Goal: Information Seeking & Learning: Learn about a topic

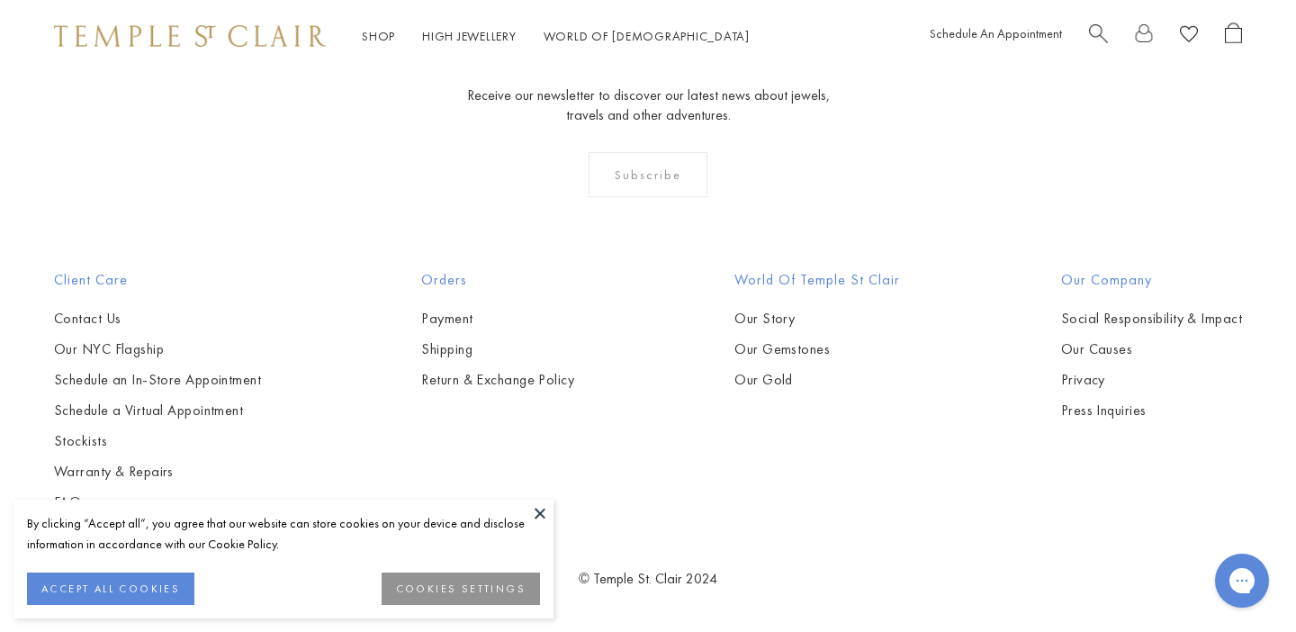
scroll to position [3760, 0]
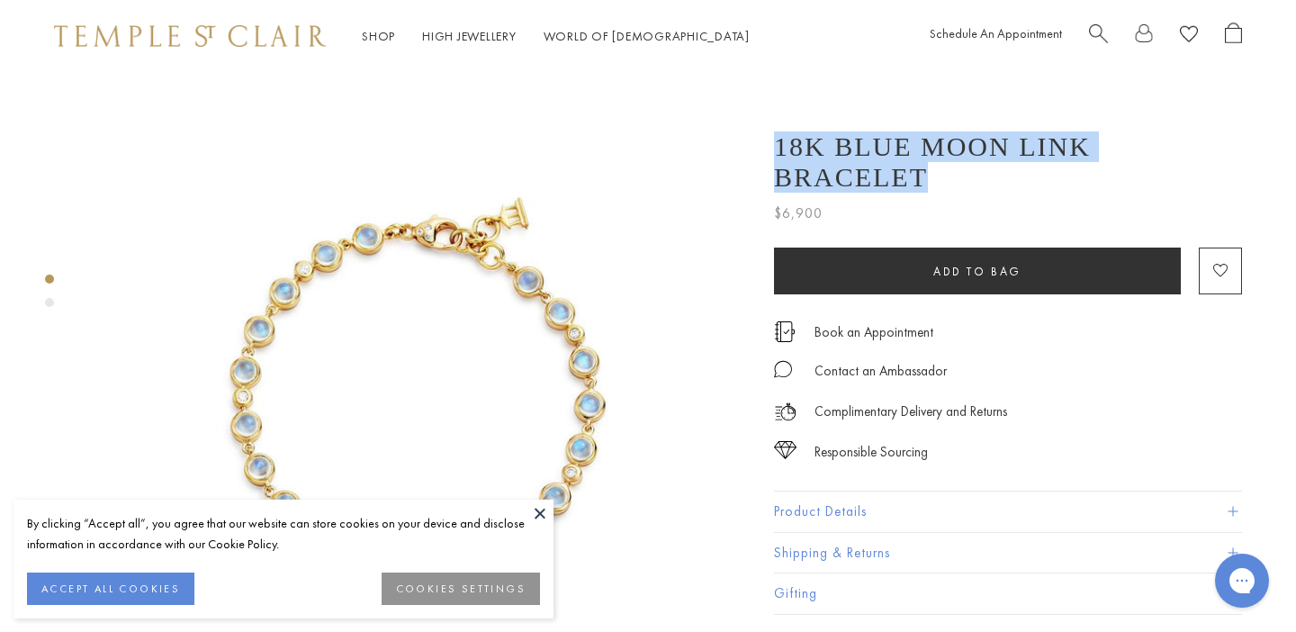
drag, startPoint x: 774, startPoint y: 146, endPoint x: 1258, endPoint y: 137, distance: 484.1
drag, startPoint x: 775, startPoint y: 145, endPoint x: 1202, endPoint y: 138, distance: 427.4
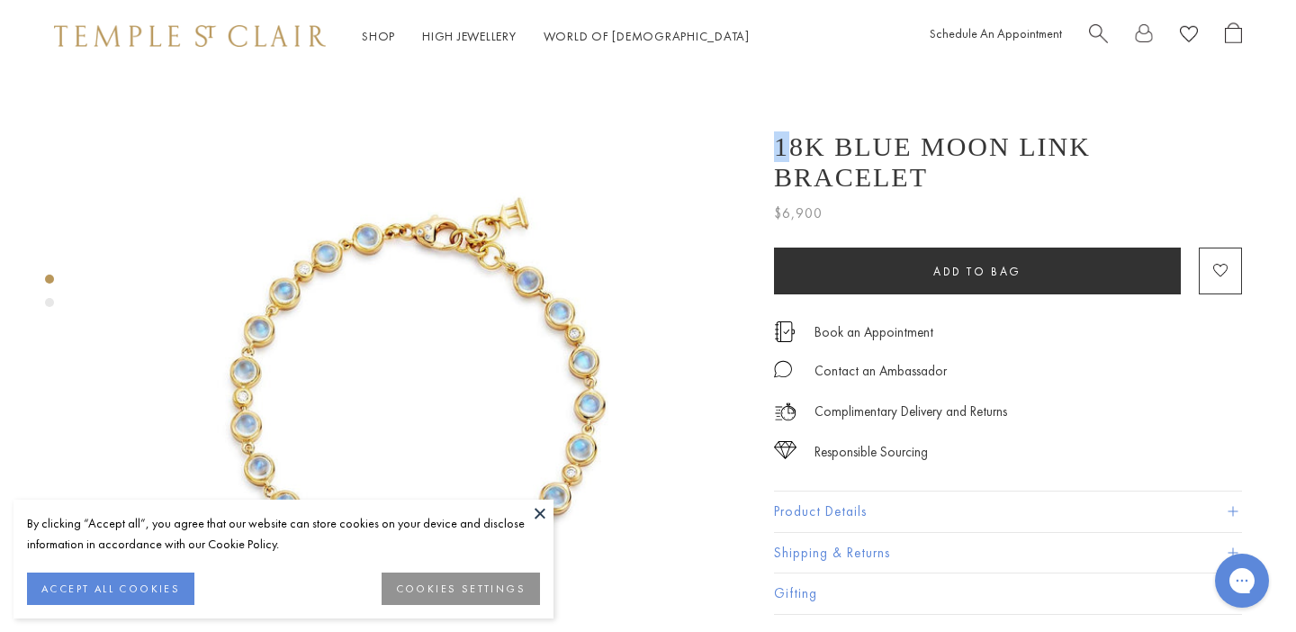
drag, startPoint x: 1195, startPoint y: 140, endPoint x: 785, endPoint y: 147, distance: 410.3
click at [785, 147] on h1 "18K Blue Moon Link Bracelet" at bounding box center [1008, 161] width 468 height 61
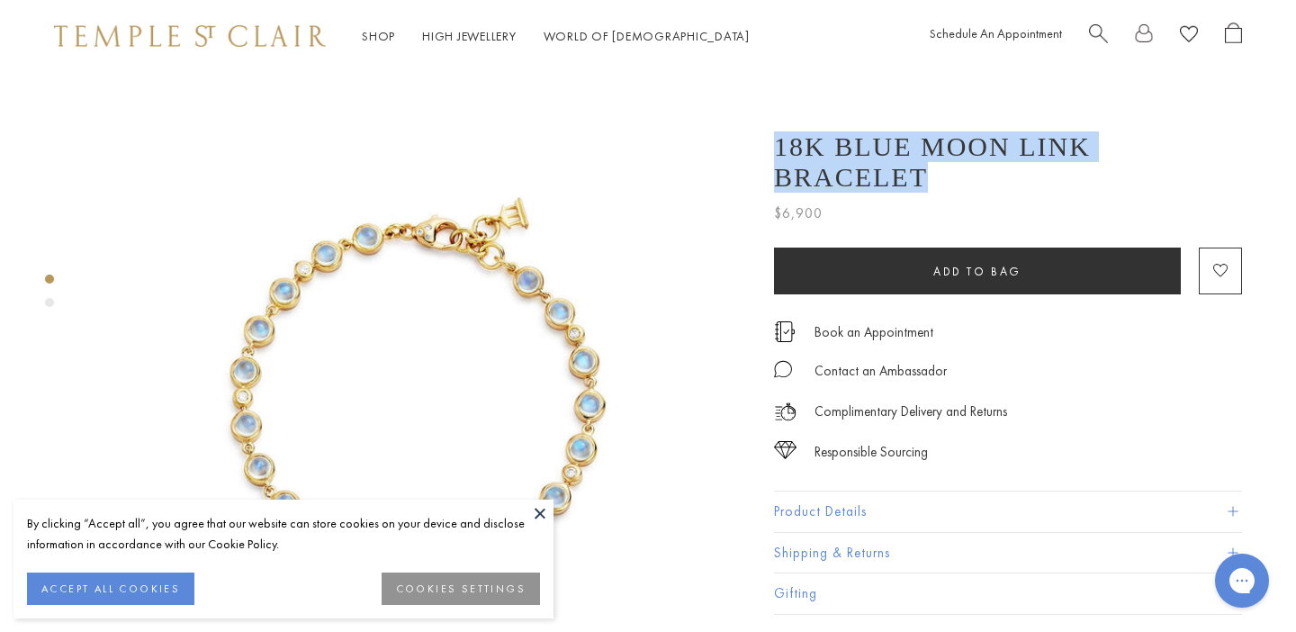
drag, startPoint x: 781, startPoint y: 147, endPoint x: 1192, endPoint y: 139, distance: 411.2
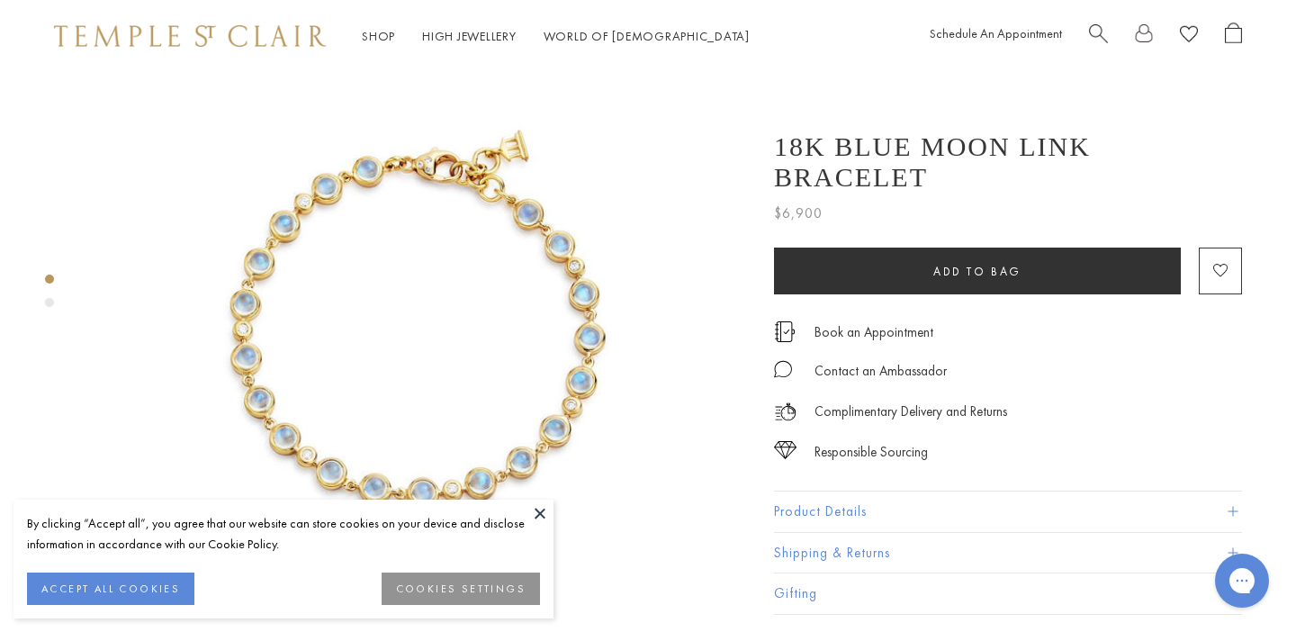
scroll to position [80, 0]
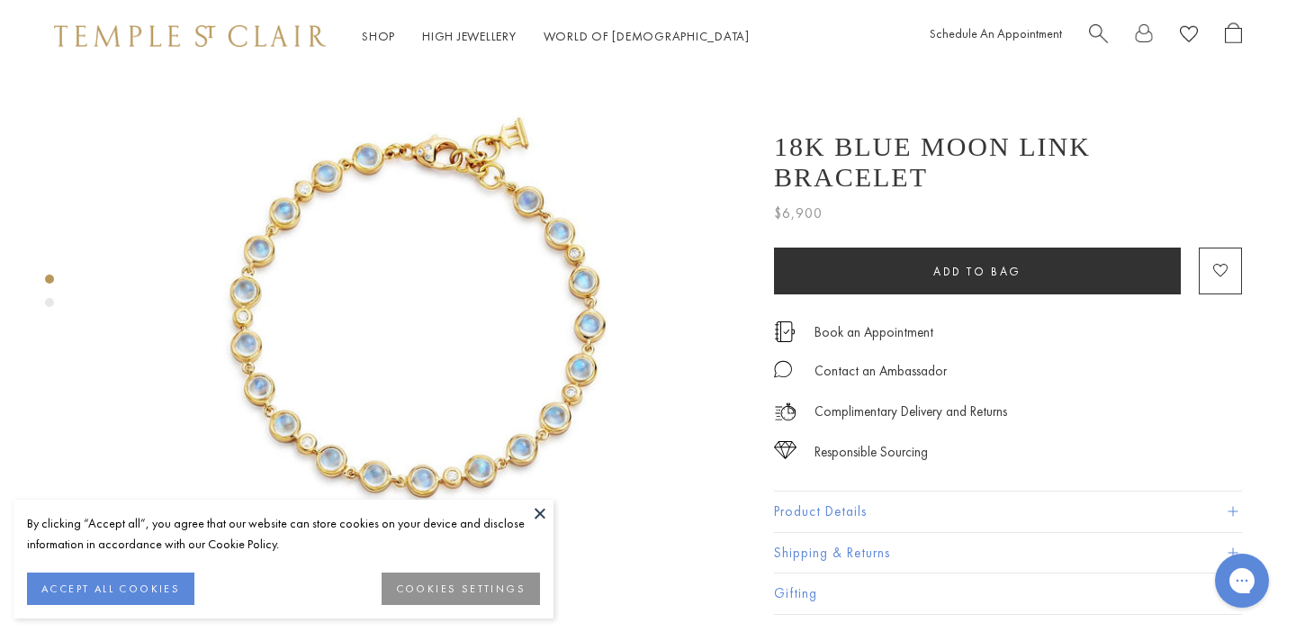
click at [898, 491] on button "Product Details" at bounding box center [1008, 511] width 468 height 40
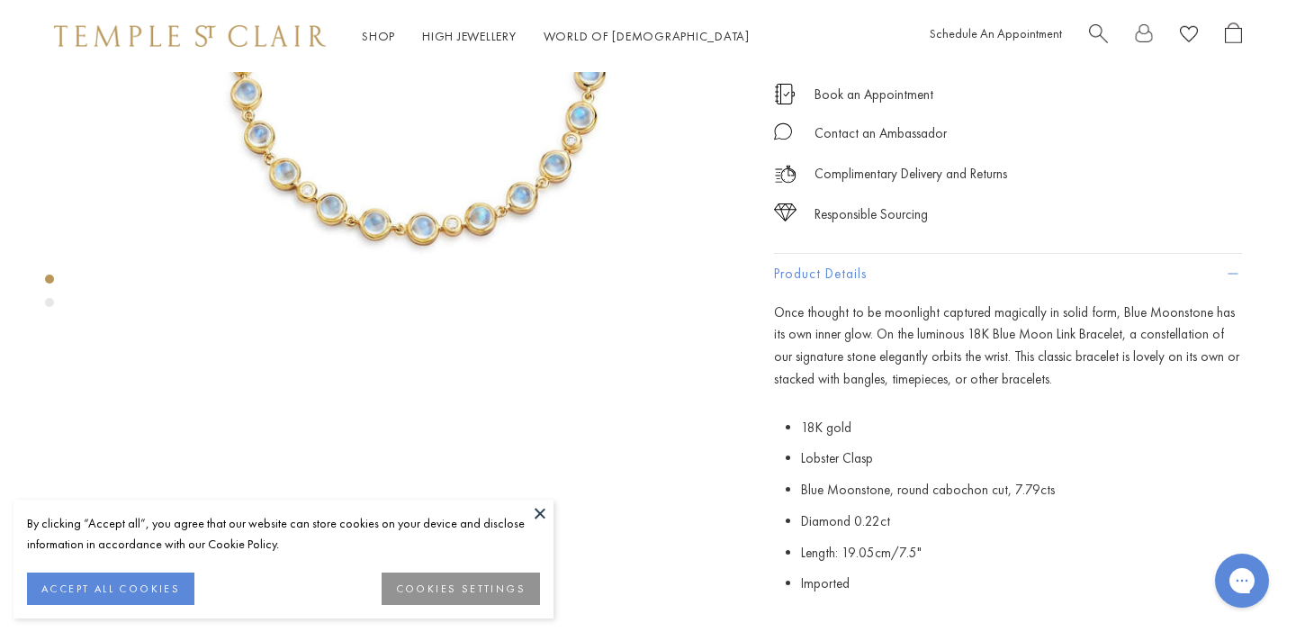
scroll to position [343, 0]
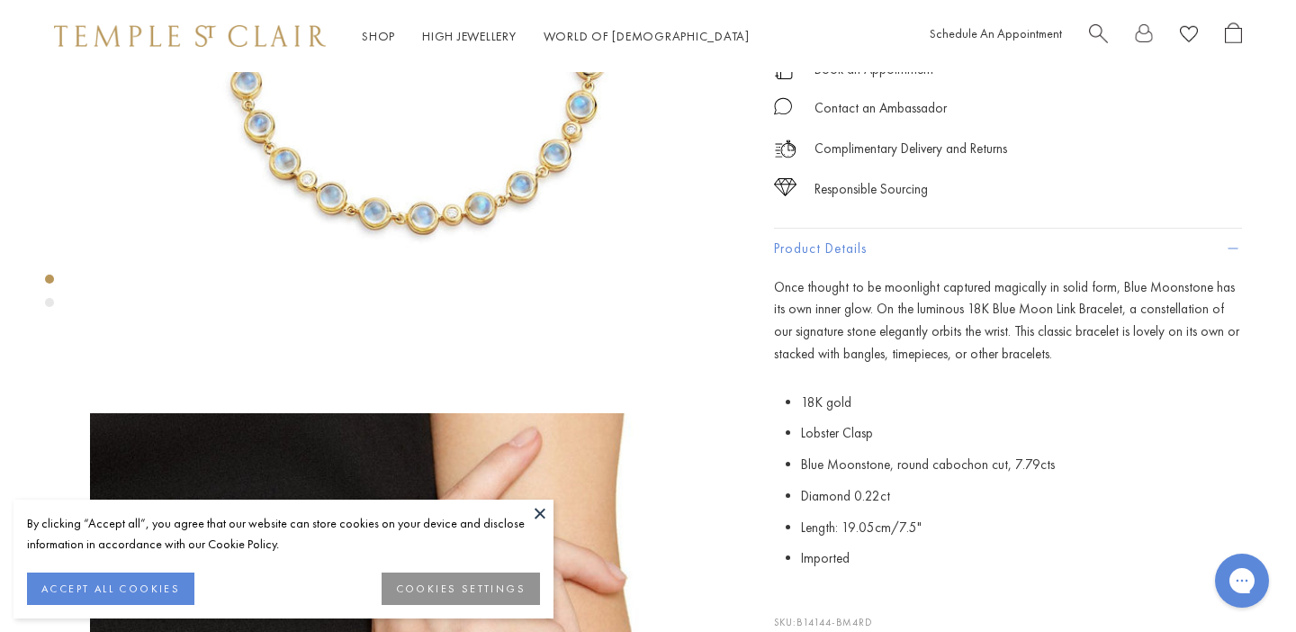
drag, startPoint x: 930, startPoint y: 487, endPoint x: 780, endPoint y: 370, distance: 190.4
click at [780, 387] on p "18K gold Lobster Clasp Blue Moonstone, round cabochon cut, 7.79cts Diamond 0.22…" at bounding box center [1008, 481] width 468 height 188
copy ul "18K gold Lobster Clasp Blue Moonstone, round cabochon cut, 7.79cts Diamond 0.22…"
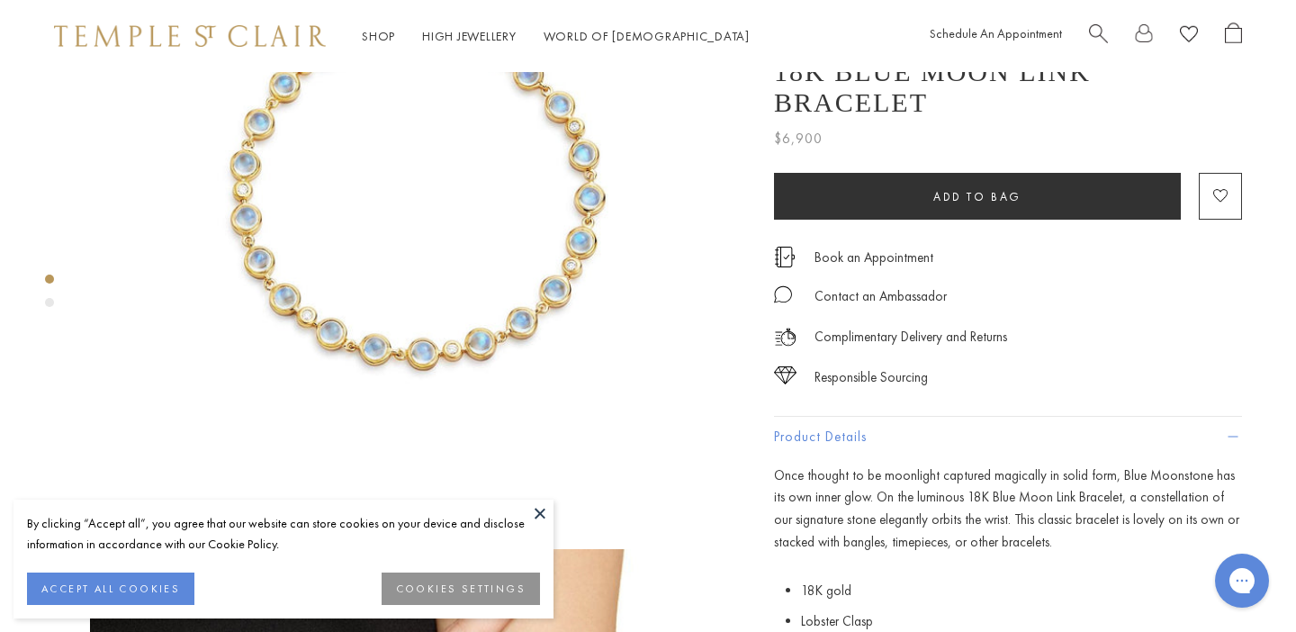
scroll to position [155, 0]
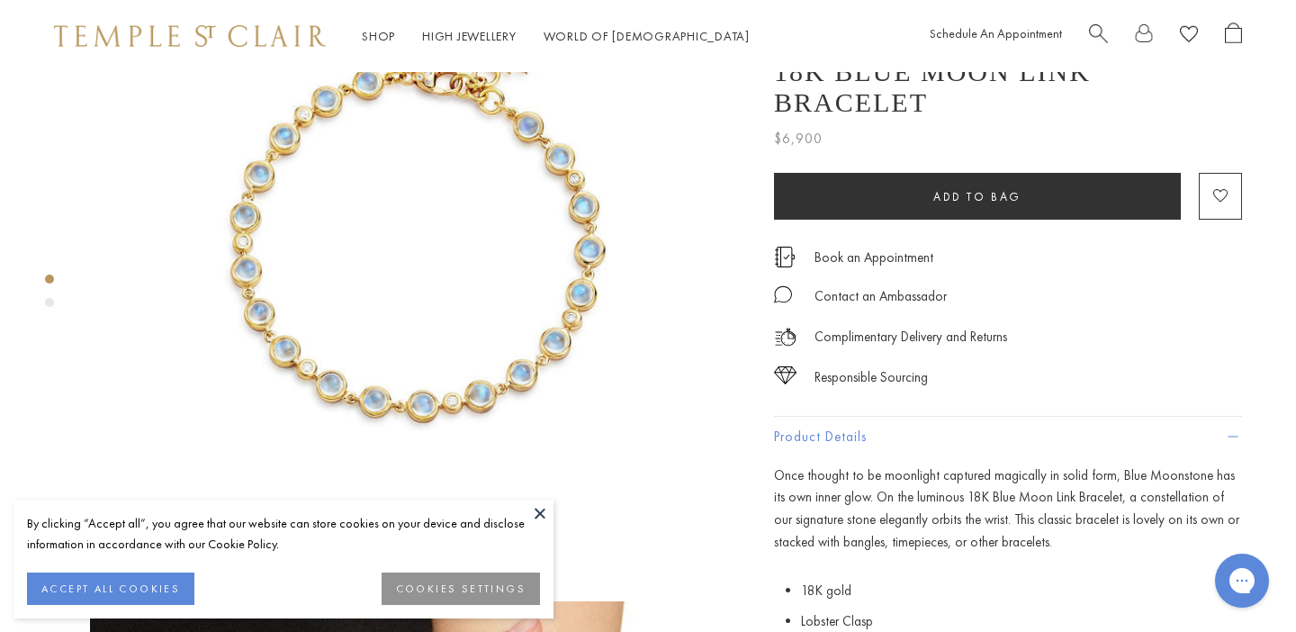
click at [409, 291] on img at bounding box center [418, 245] width 657 height 657
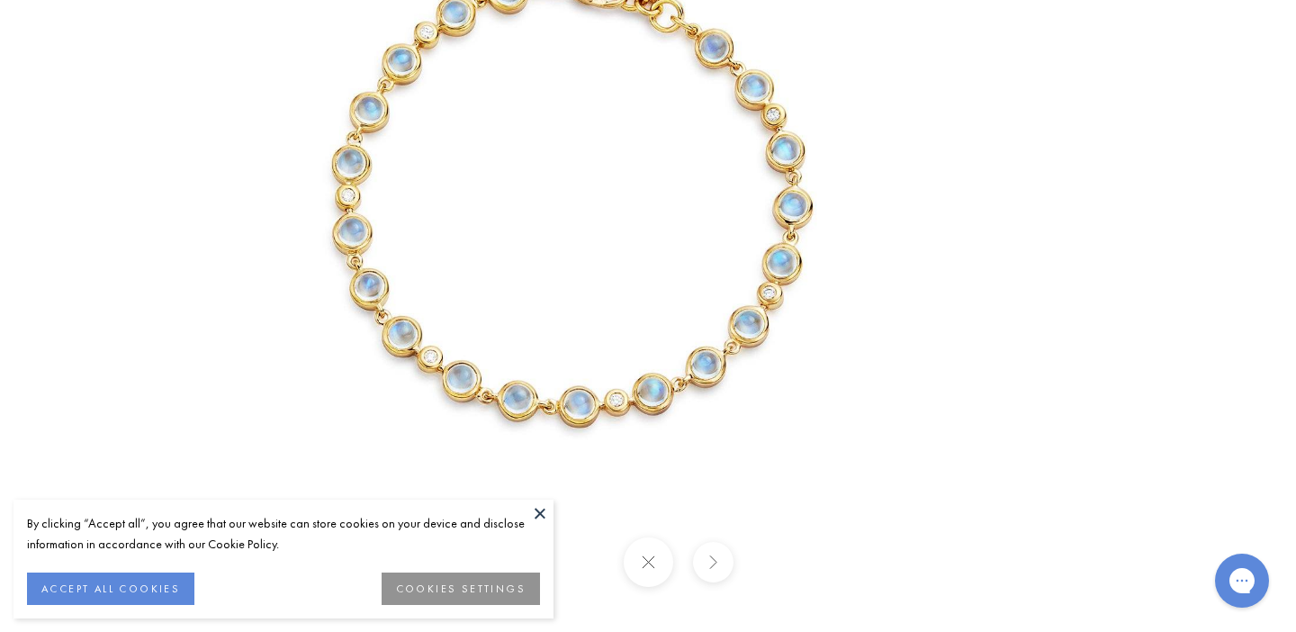
click at [512, 364] on img at bounding box center [573, 201] width 842 height 842
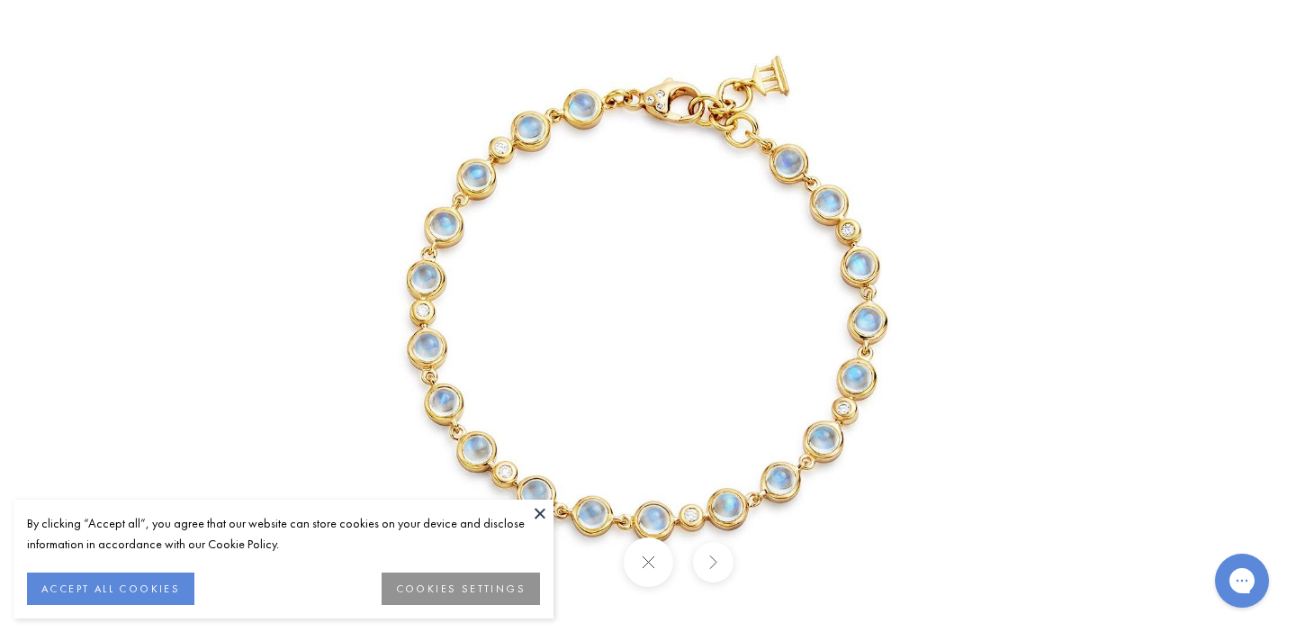
click at [646, 576] on button at bounding box center [647, 561] width 49 height 49
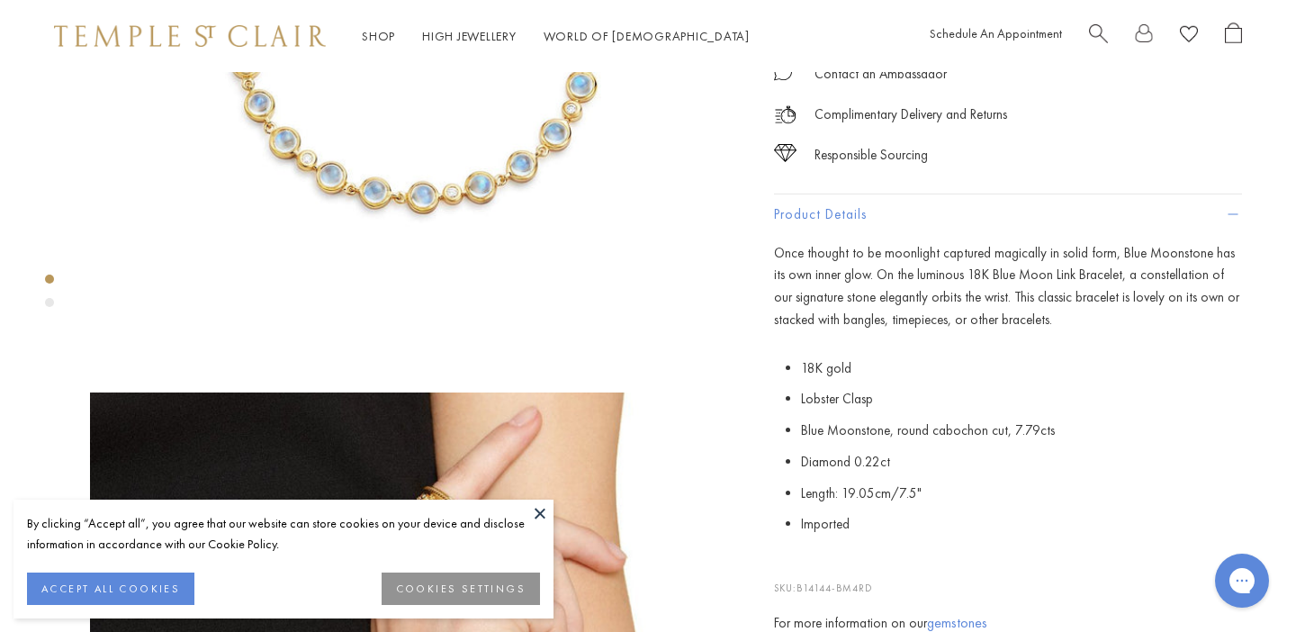
scroll to position [377, 0]
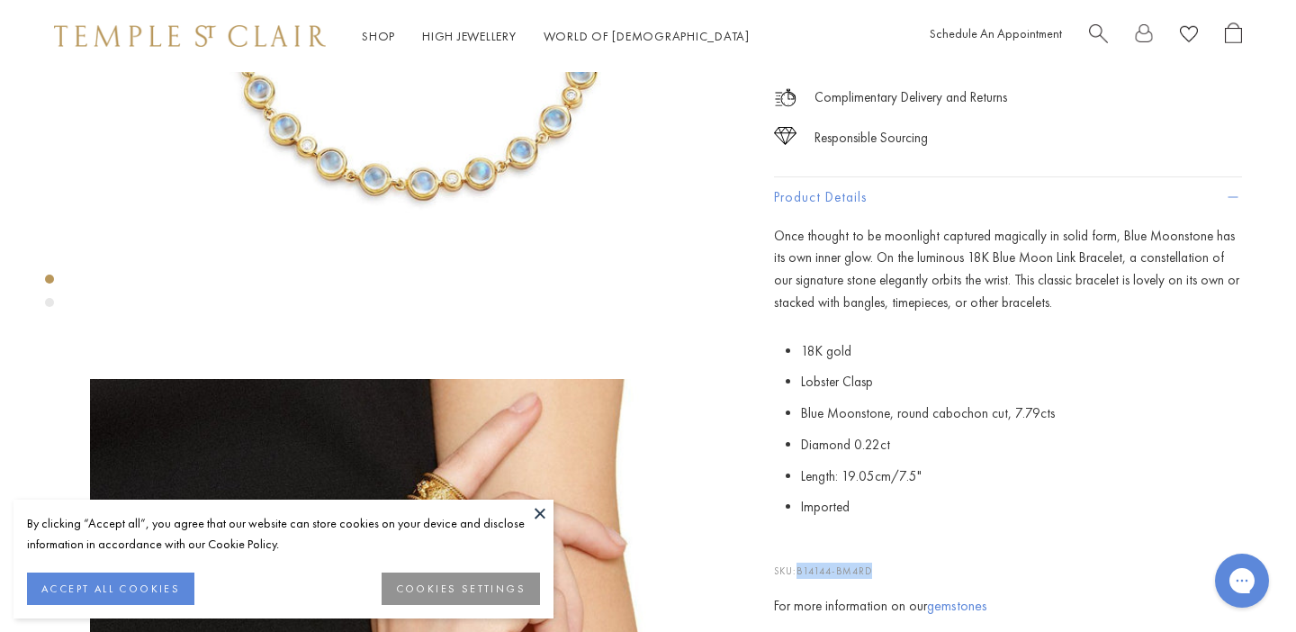
drag, startPoint x: 800, startPoint y: 529, endPoint x: 874, endPoint y: 529, distance: 73.8
click at [872, 564] on span "B14144-BM4RD" at bounding box center [834, 570] width 76 height 13
copy span "B14144-BM4RD"
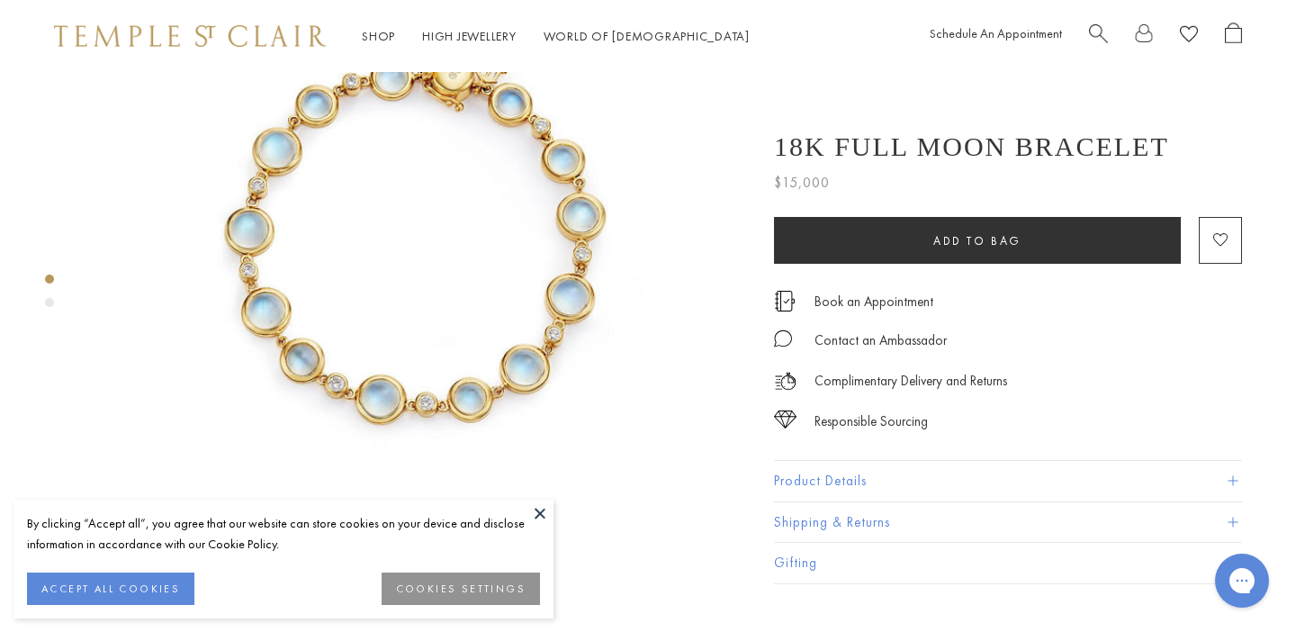
scroll to position [154, 0]
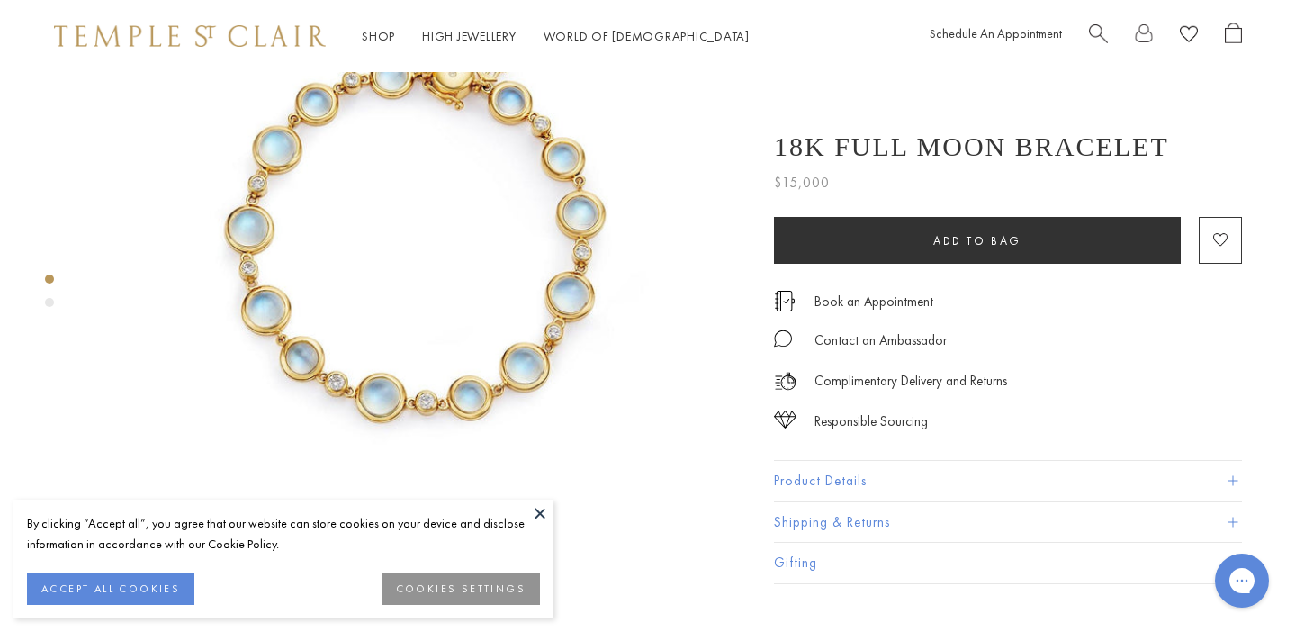
click at [810, 483] on button "Product Details" at bounding box center [1008, 481] width 468 height 40
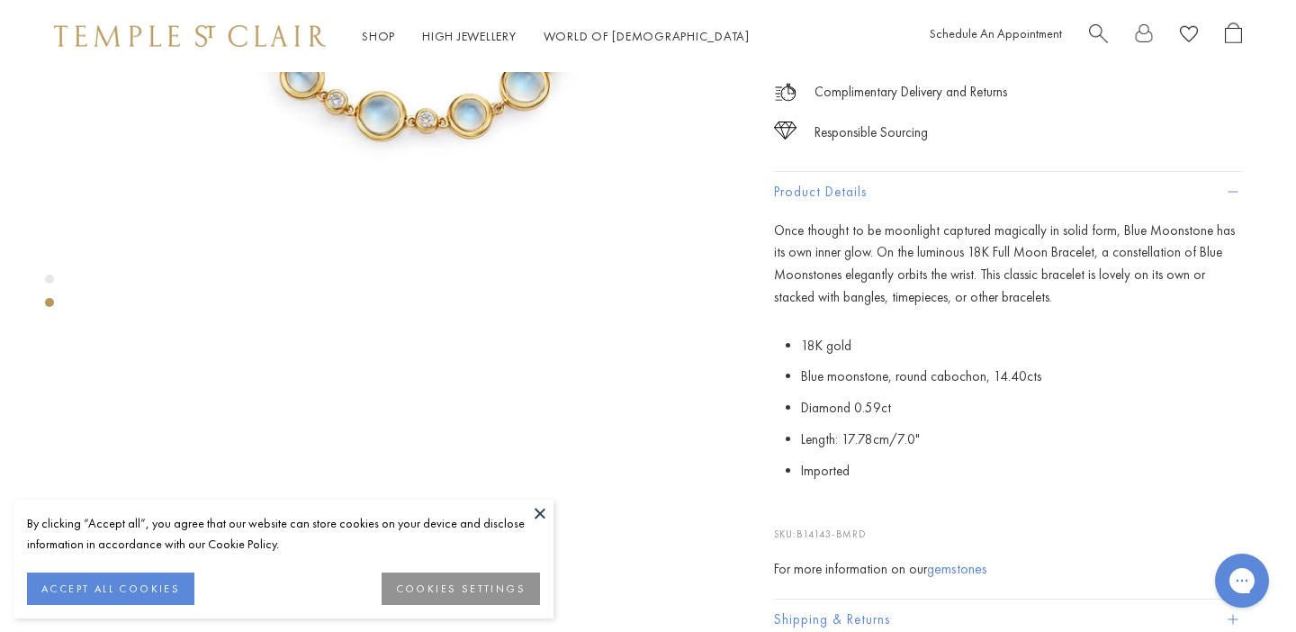
scroll to position [443, 0]
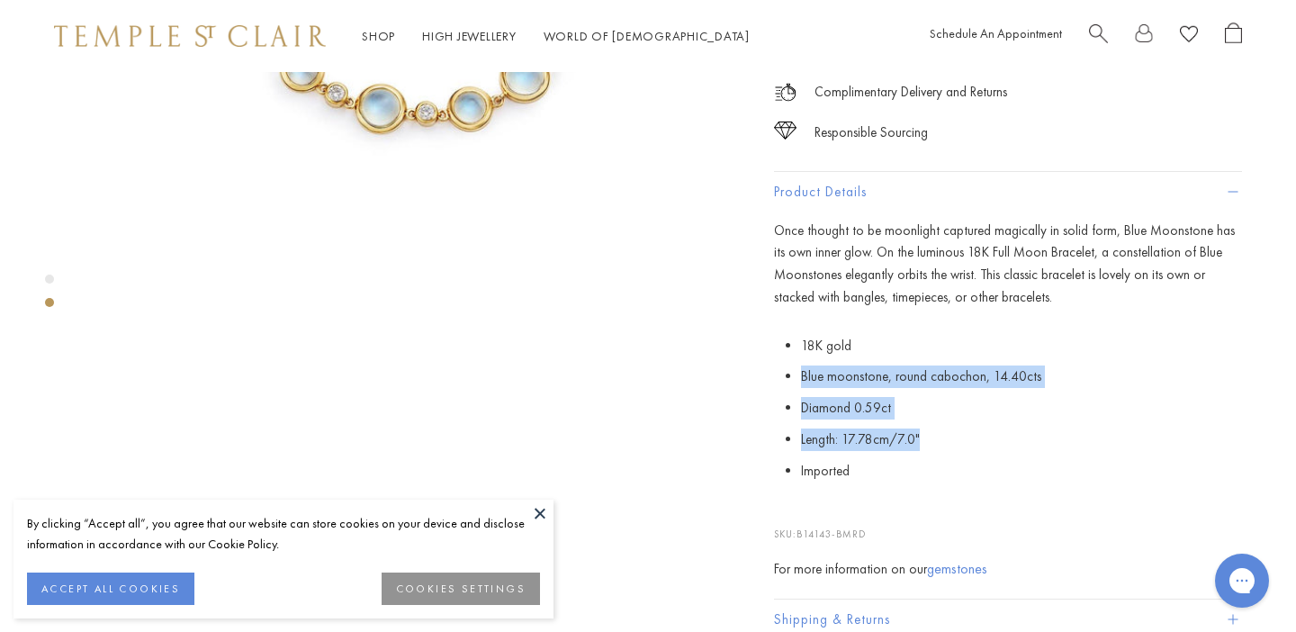
drag, startPoint x: 929, startPoint y: 430, endPoint x: 783, endPoint y: 363, distance: 160.2
click at [783, 363] on p "18K gold Blue moonstone, round cabochon, 14.40cts Diamond 0.59ct Length: 17.78c…" at bounding box center [1008, 408] width 468 height 157
copy ul "Blue moonstone, round cabochon, 14.40cts Diamond 0.59ct Length: 17.78cm/7.0""
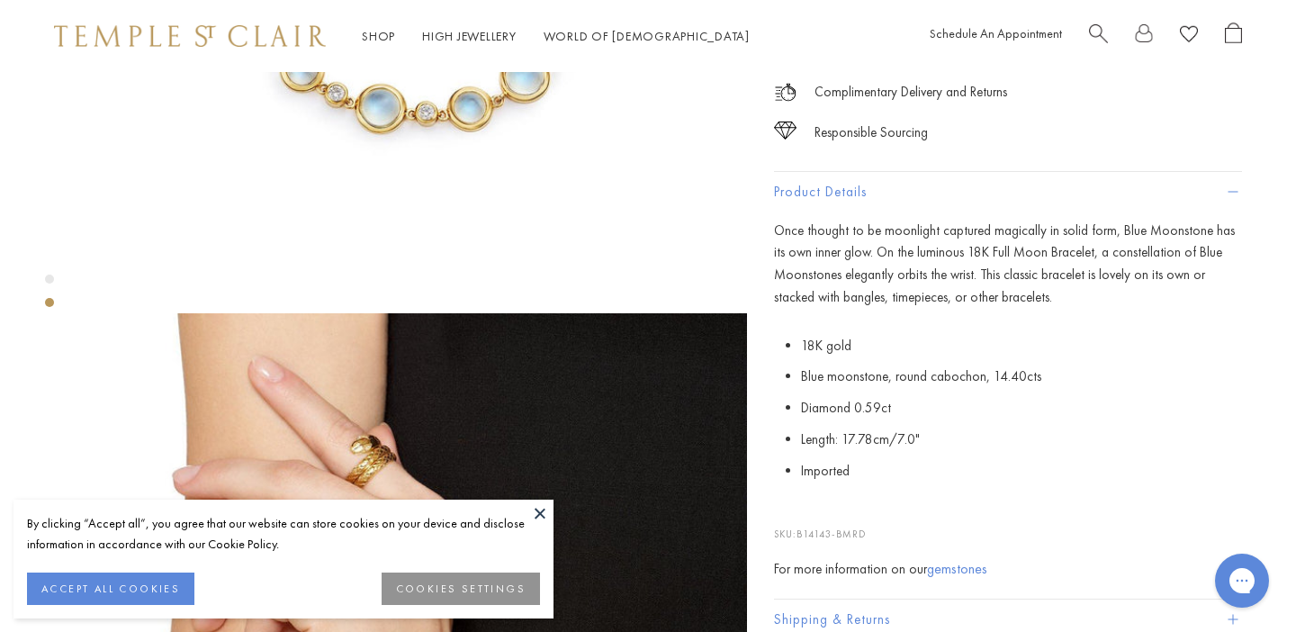
click at [895, 507] on p "SKU: B14143-BMRD" at bounding box center [1008, 524] width 468 height 34
drag, startPoint x: 870, startPoint y: 528, endPoint x: 800, endPoint y: 530, distance: 70.2
click at [800, 530] on p "SKU: B14143-BMRD" at bounding box center [1008, 524] width 468 height 34
copy span "B14143-BMRD"
click at [901, 455] on li "Imported" at bounding box center [1021, 470] width 441 height 31
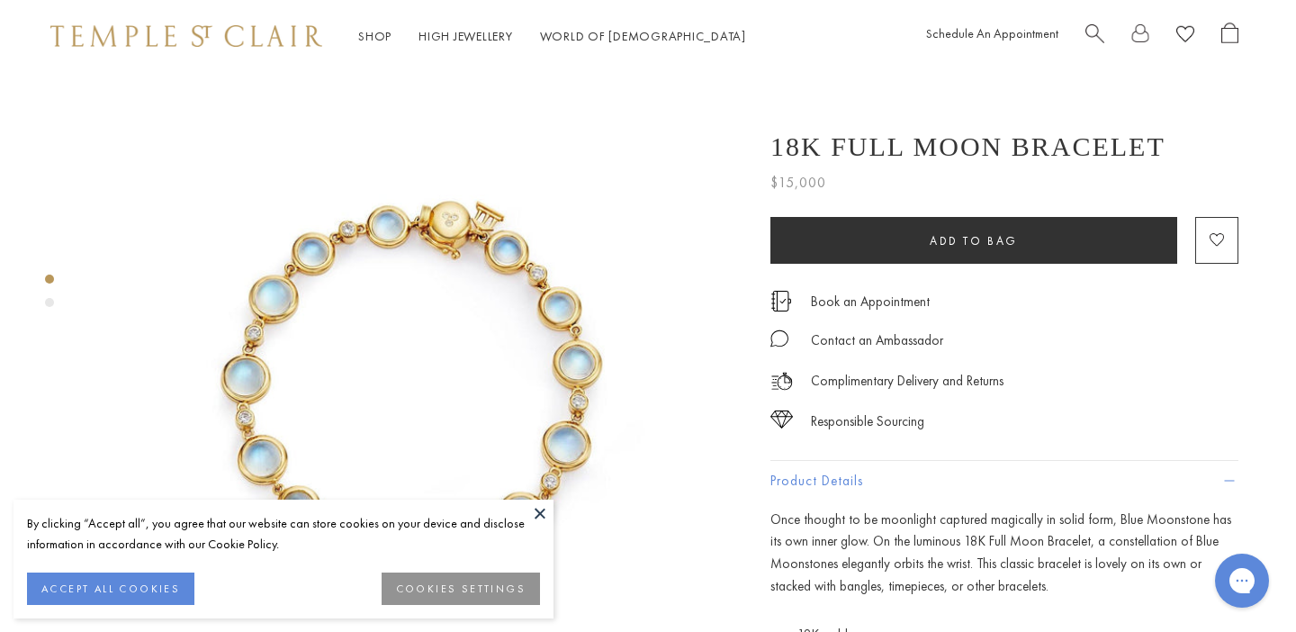
scroll to position [4, 4]
